Goal: Find specific page/section: Find specific page/section

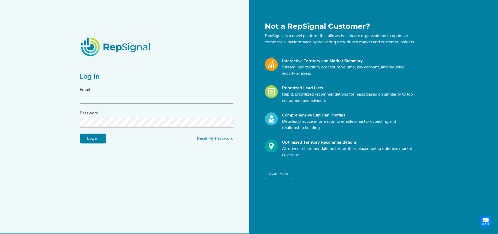
click at [98, 99] on input "text" at bounding box center [157, 99] width 154 height 10
type input "[PERSON_NAME][EMAIL_ADDRESS][PERSON_NAME][DOMAIN_NAME]"
click at [80, 134] on input "Log in" at bounding box center [93, 139] width 26 height 10
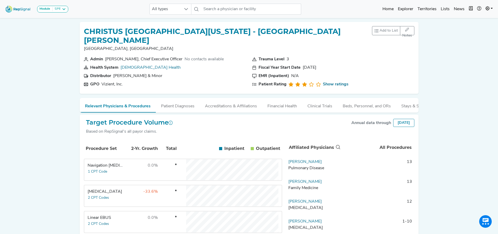
click at [15, 7] on img at bounding box center [18, 8] width 30 height 11
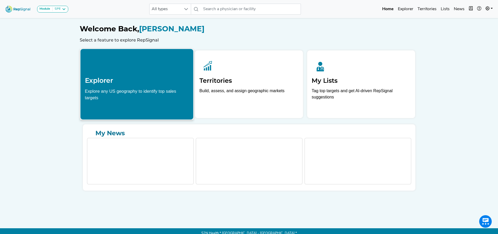
click at [112, 82] on h2 "Explorer" at bounding box center [137, 81] width 104 height 8
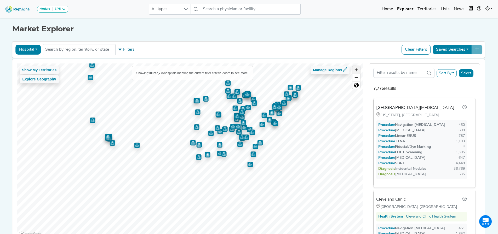
click at [358, 69] on span "Zoom in" at bounding box center [356, 70] width 8 height 8
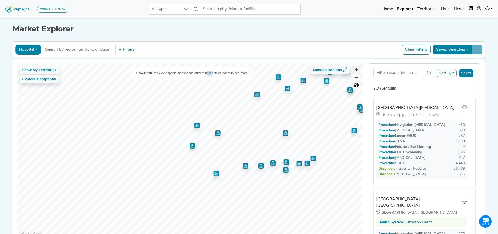
click at [358, 69] on span "Zoom in" at bounding box center [356, 70] width 8 height 8
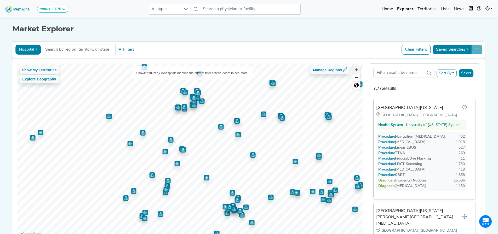
click at [356, 71] on span "Zoom in" at bounding box center [356, 70] width 8 height 8
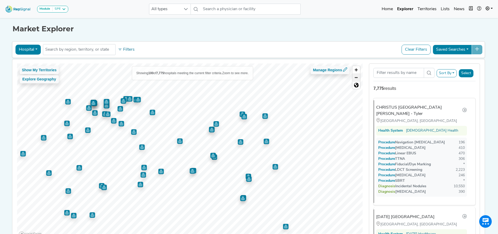
click at [238, 64] on div at bounding box center [190, 64] width 346 height 0
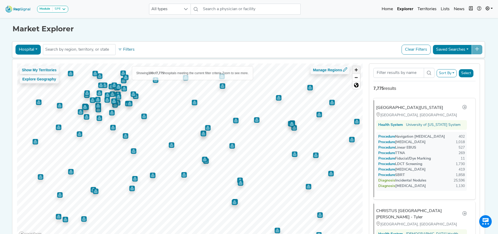
click at [359, 70] on span "Zoom in" at bounding box center [356, 70] width 8 height 8
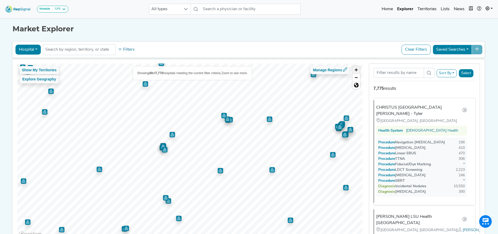
click at [356, 69] on span "Zoom in" at bounding box center [356, 70] width 8 height 8
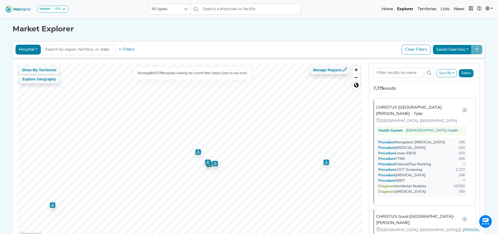
click at [205, 161] on img "Map marker" at bounding box center [207, 162] width 5 height 5
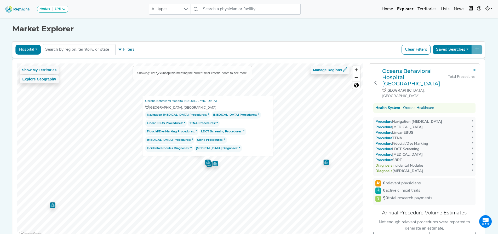
click at [213, 162] on img "Map marker" at bounding box center [214, 163] width 5 height 5
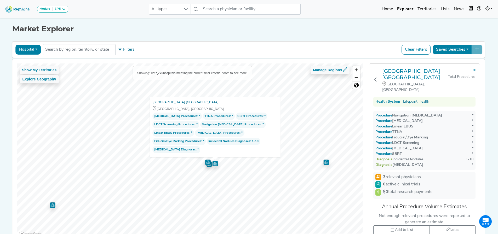
click at [209, 167] on img "Map marker" at bounding box center [208, 164] width 5 height 5
